Goal: Find specific page/section: Find specific page/section

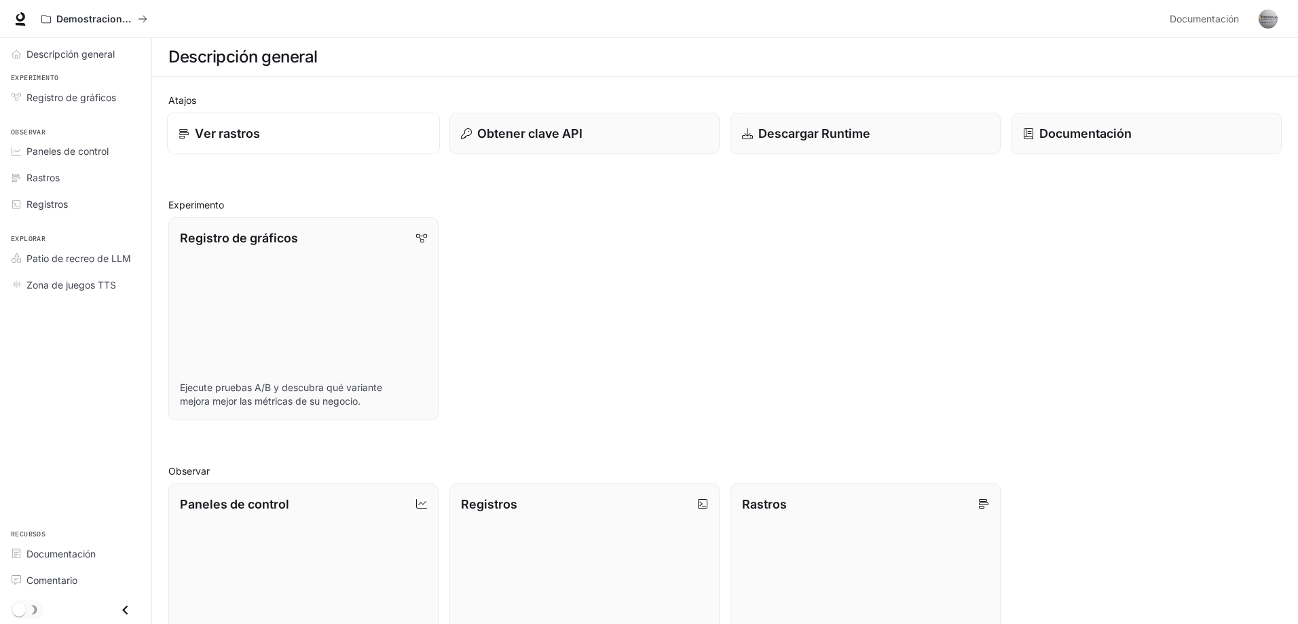
click at [207, 134] on font "Ver rastros" at bounding box center [227, 133] width 65 height 14
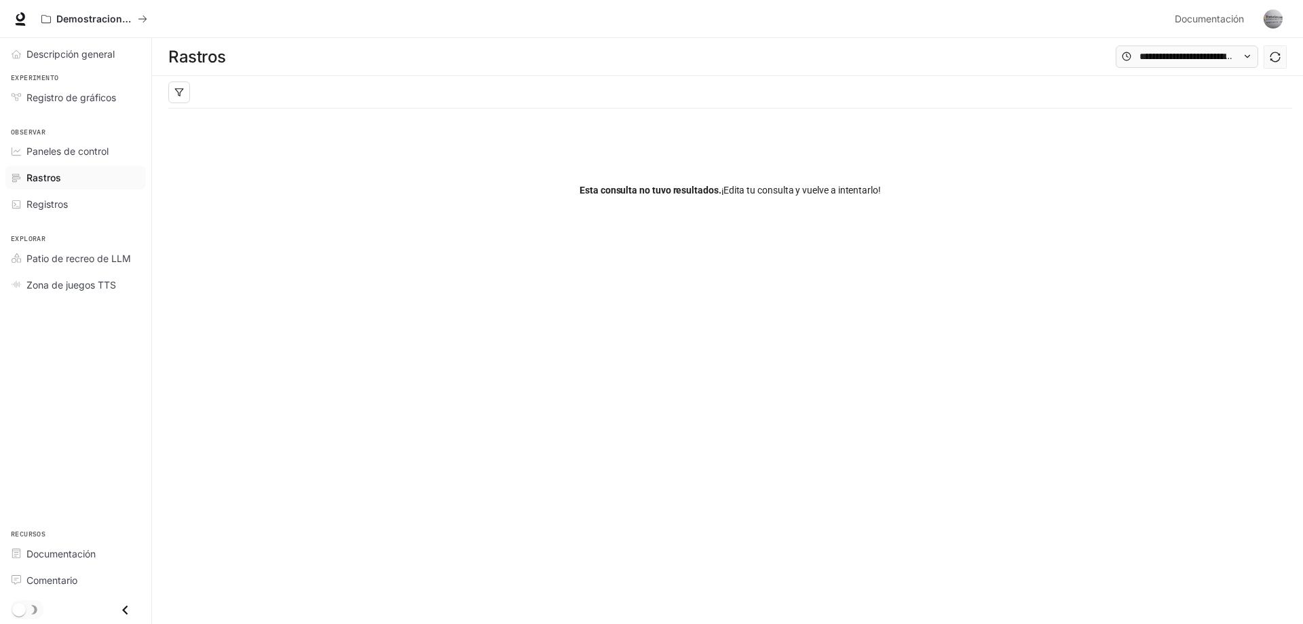
click at [56, 178] on font "Rastros" at bounding box center [43, 178] width 35 height 12
click at [1164, 62] on input "text" at bounding box center [1187, 56] width 95 height 15
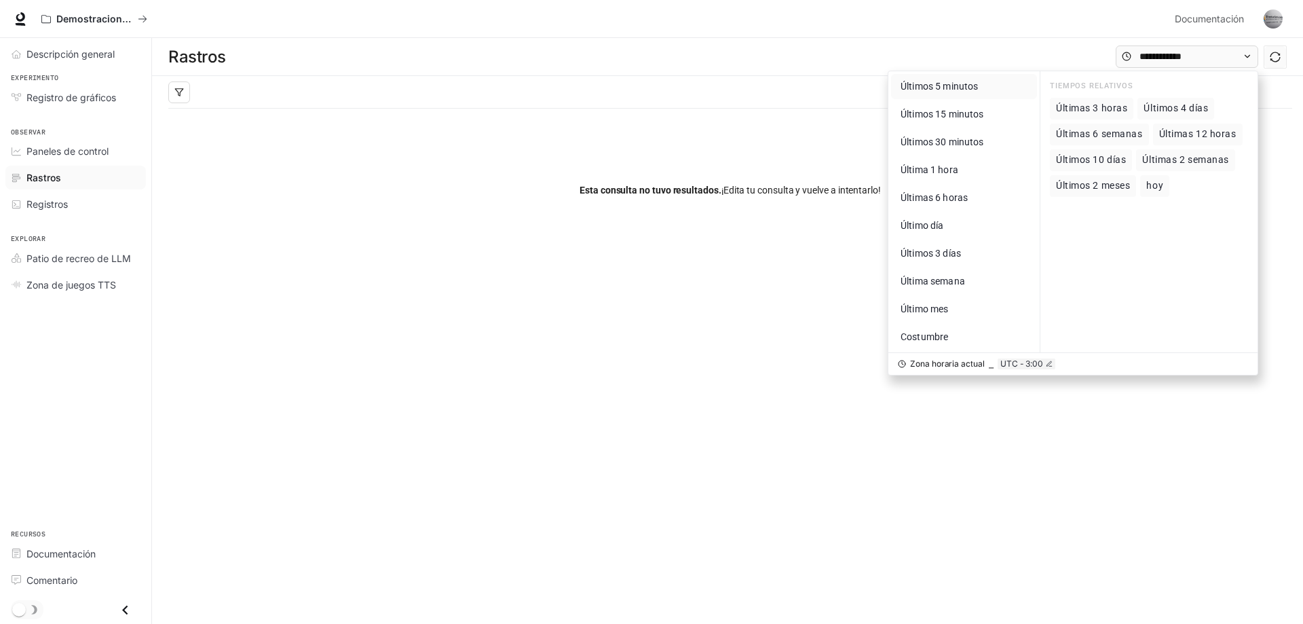
click at [956, 83] on font "Últimos 5 minutos" at bounding box center [939, 86] width 77 height 11
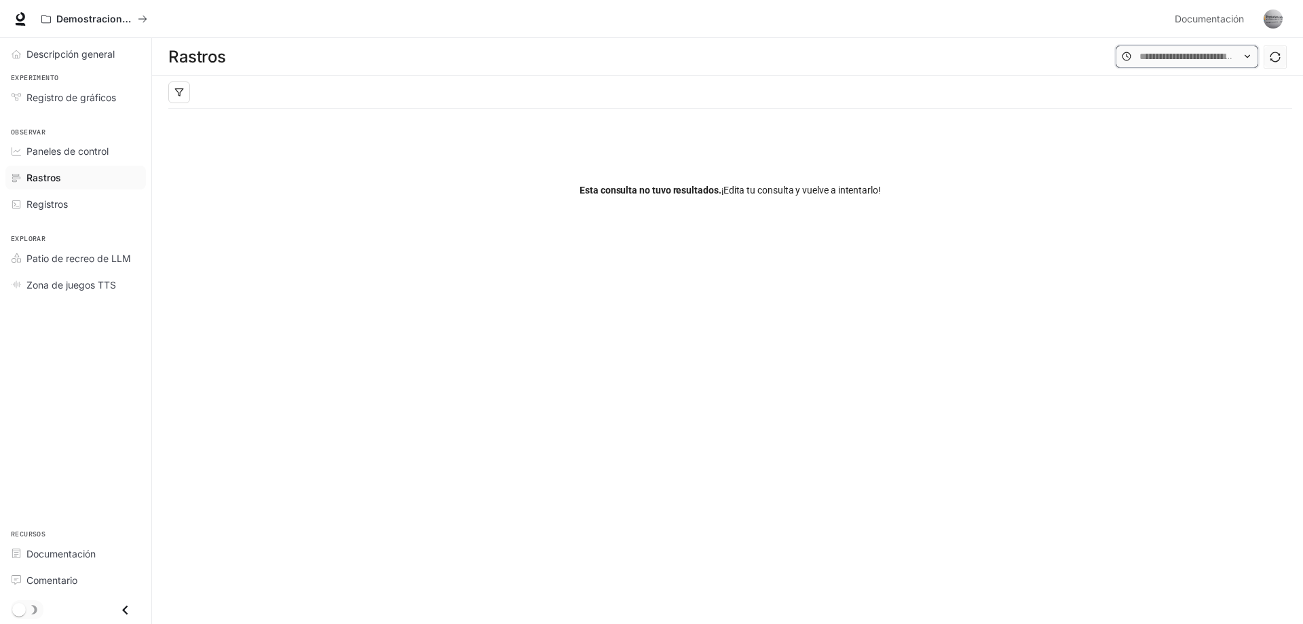
click at [1217, 56] on input "text" at bounding box center [1187, 56] width 95 height 15
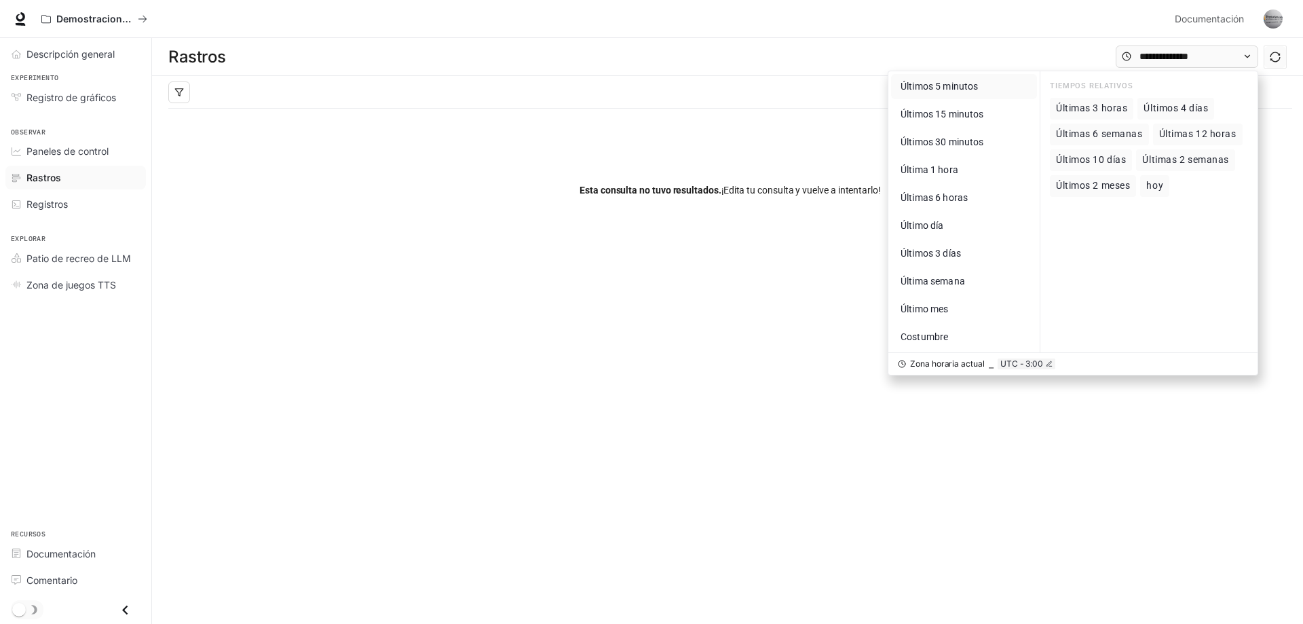
drag, startPoint x: 957, startPoint y: 114, endPoint x: 974, endPoint y: 78, distance: 40.1
click at [974, 78] on div "Últimos 5 minutos Últimos 15 minutos Últimos 30 minutos Última 1 hora Últimas 6…" at bounding box center [965, 211] width 152 height 281
click at [969, 86] on font "Últimos 5 minutos" at bounding box center [939, 86] width 77 height 11
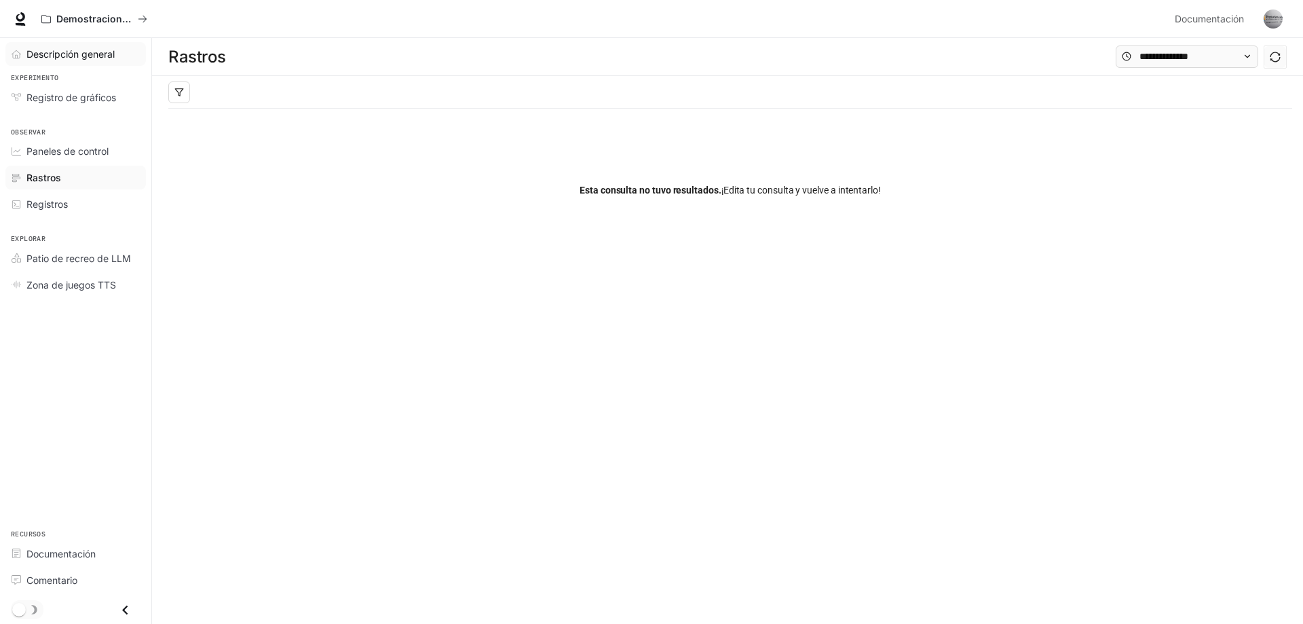
click at [88, 59] on font "Descripción general" at bounding box center [70, 54] width 88 height 12
